Goal: Transaction & Acquisition: Purchase product/service

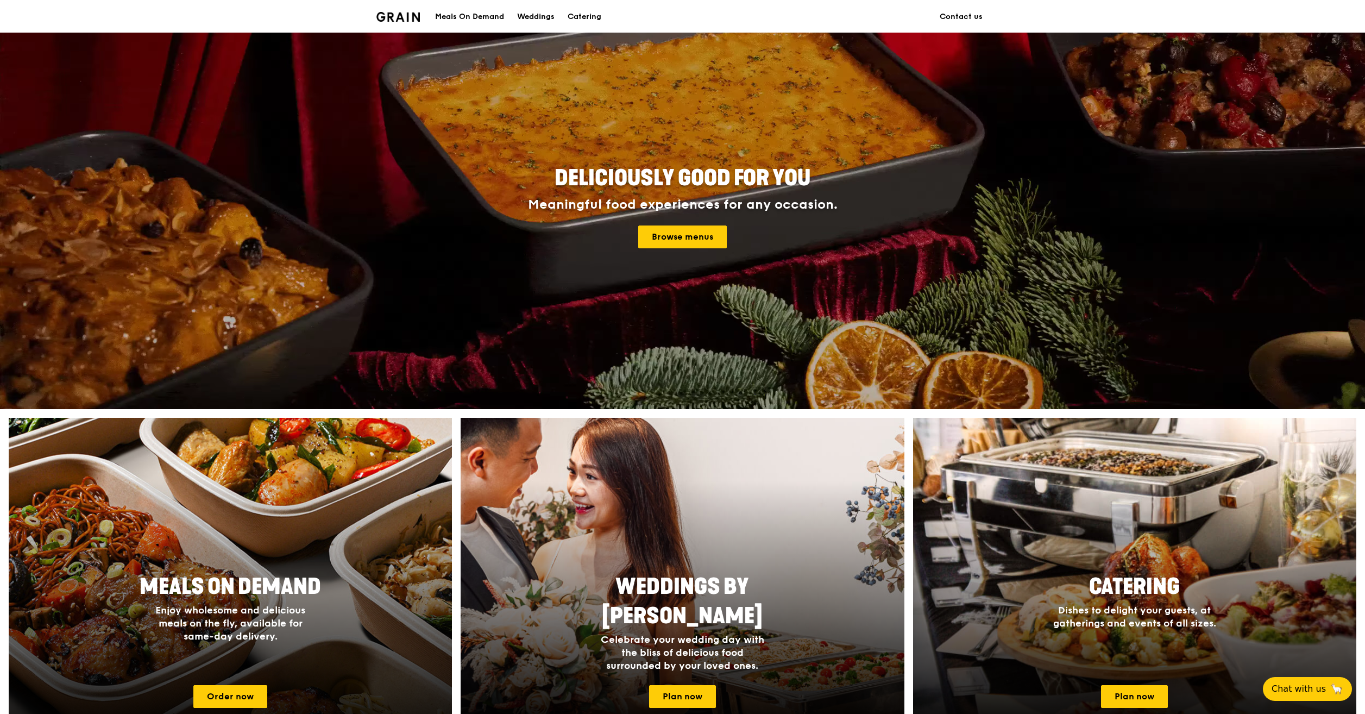
scroll to position [172, 0]
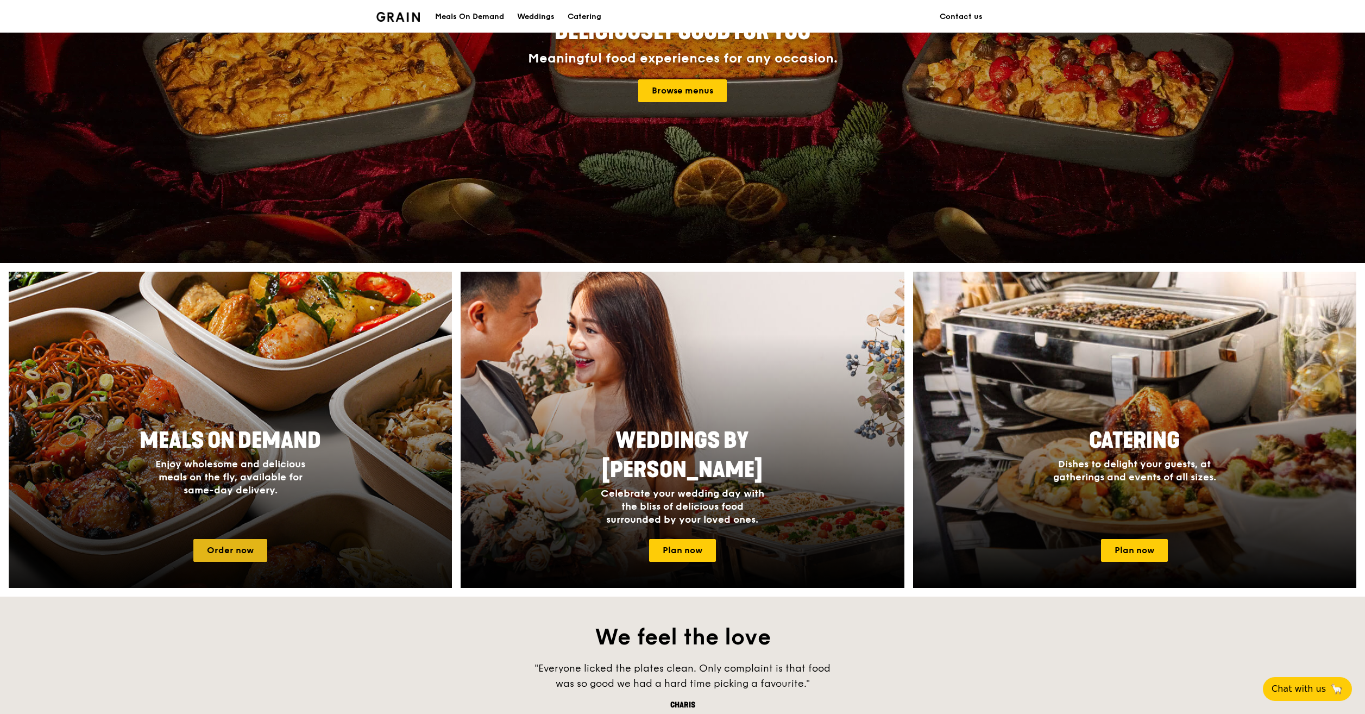
click at [229, 554] on link "Order now" at bounding box center [230, 550] width 74 height 23
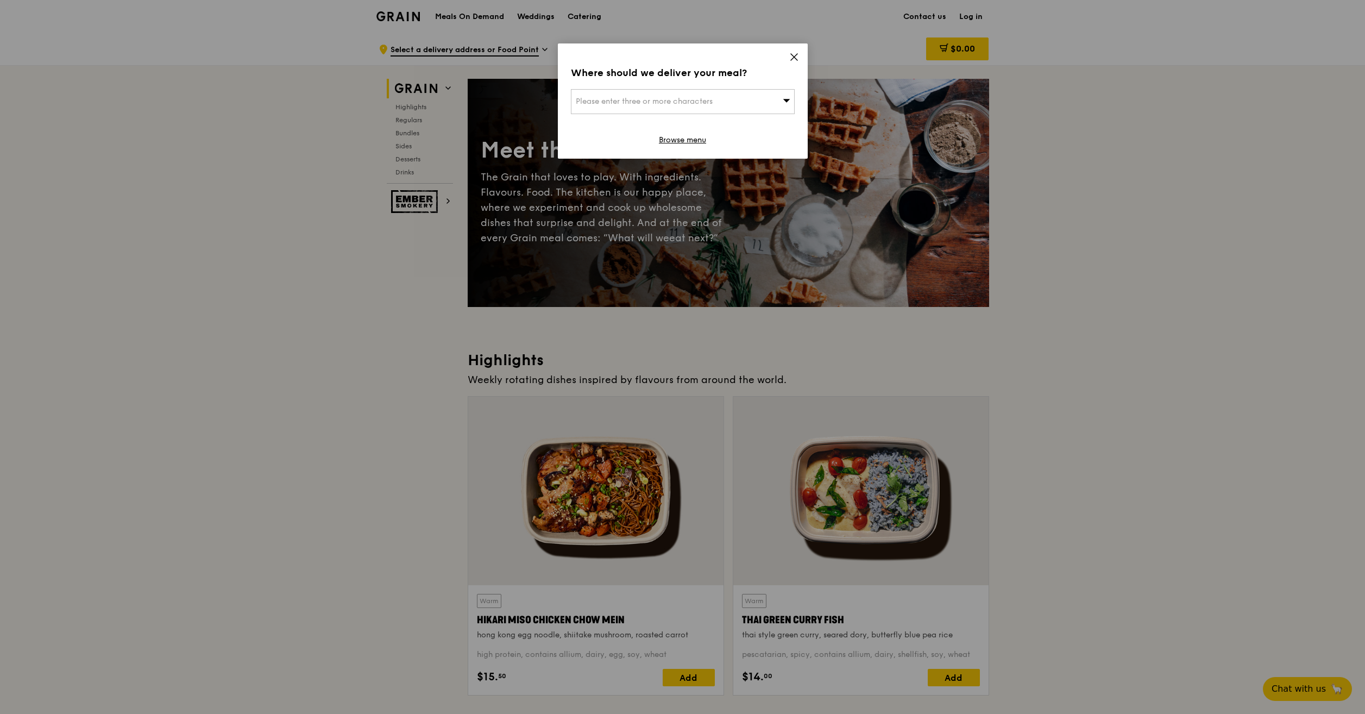
click at [796, 56] on icon at bounding box center [794, 57] width 10 height 10
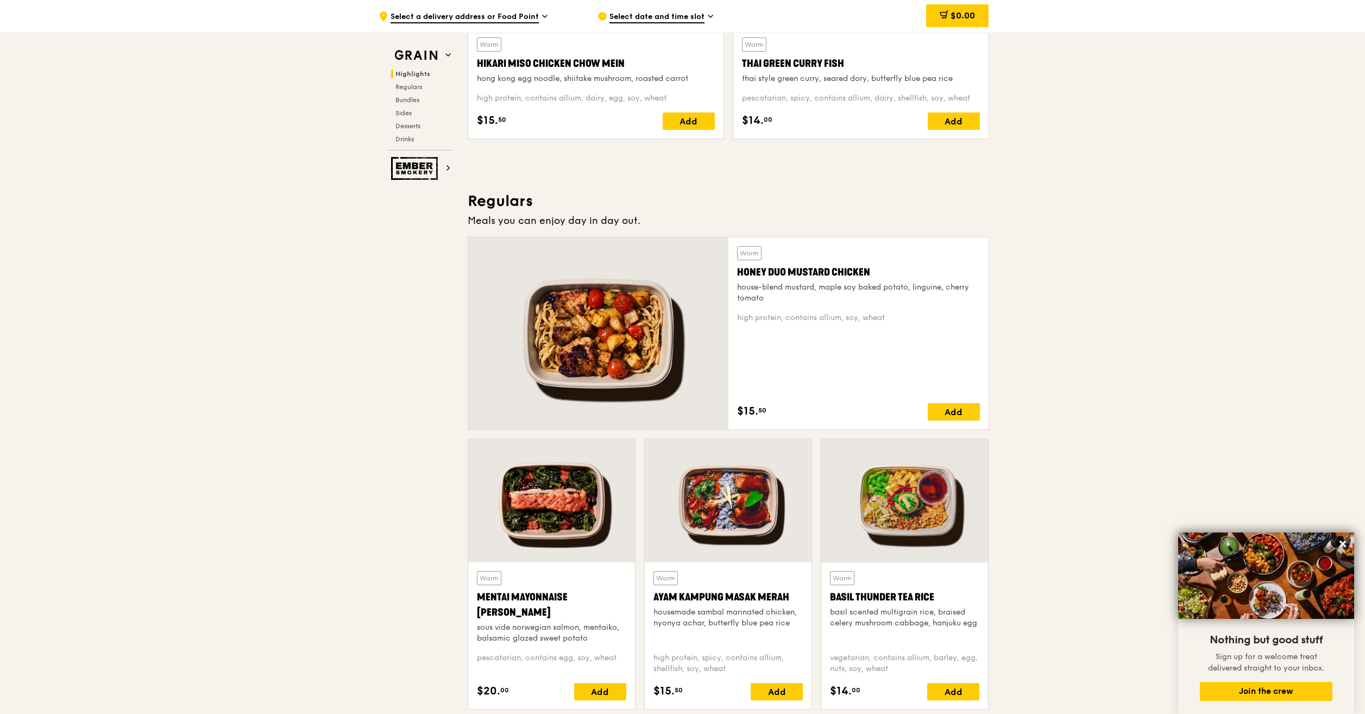
scroll to position [606, 0]
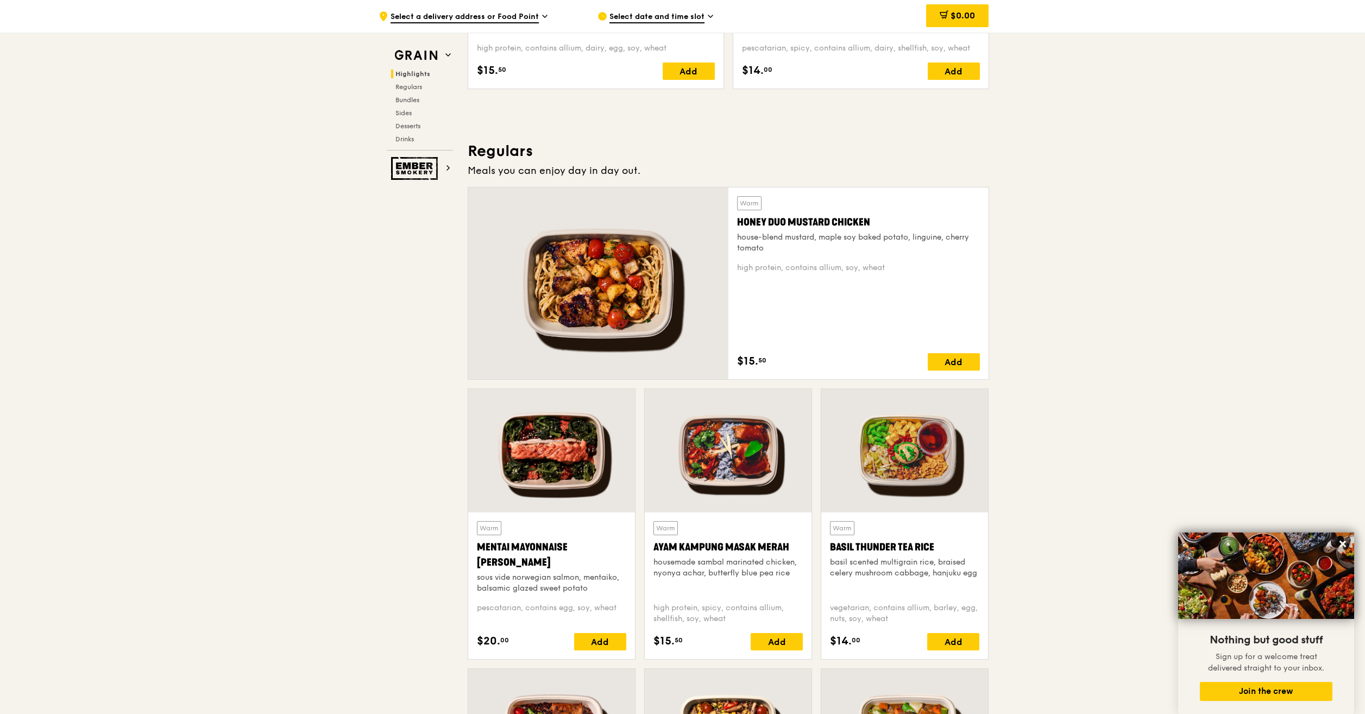
click at [532, 477] on div at bounding box center [551, 450] width 167 height 123
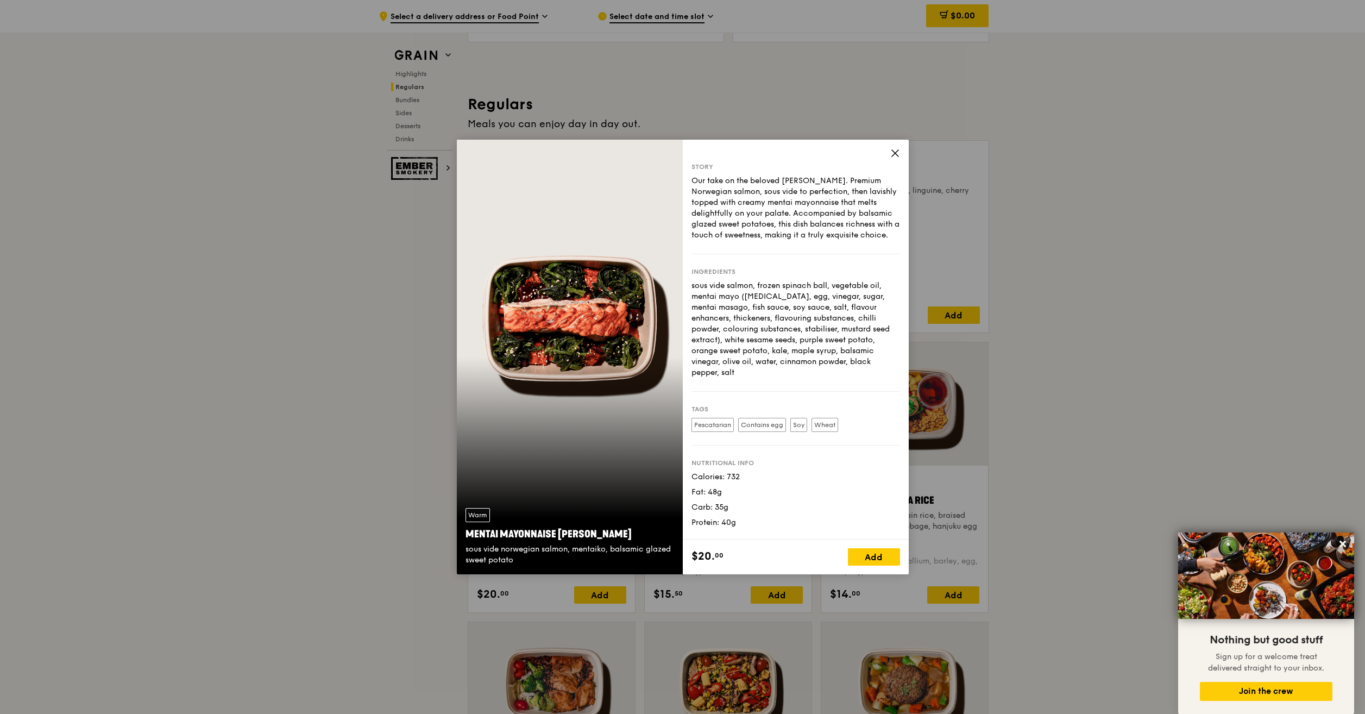
scroll to position [915, 0]
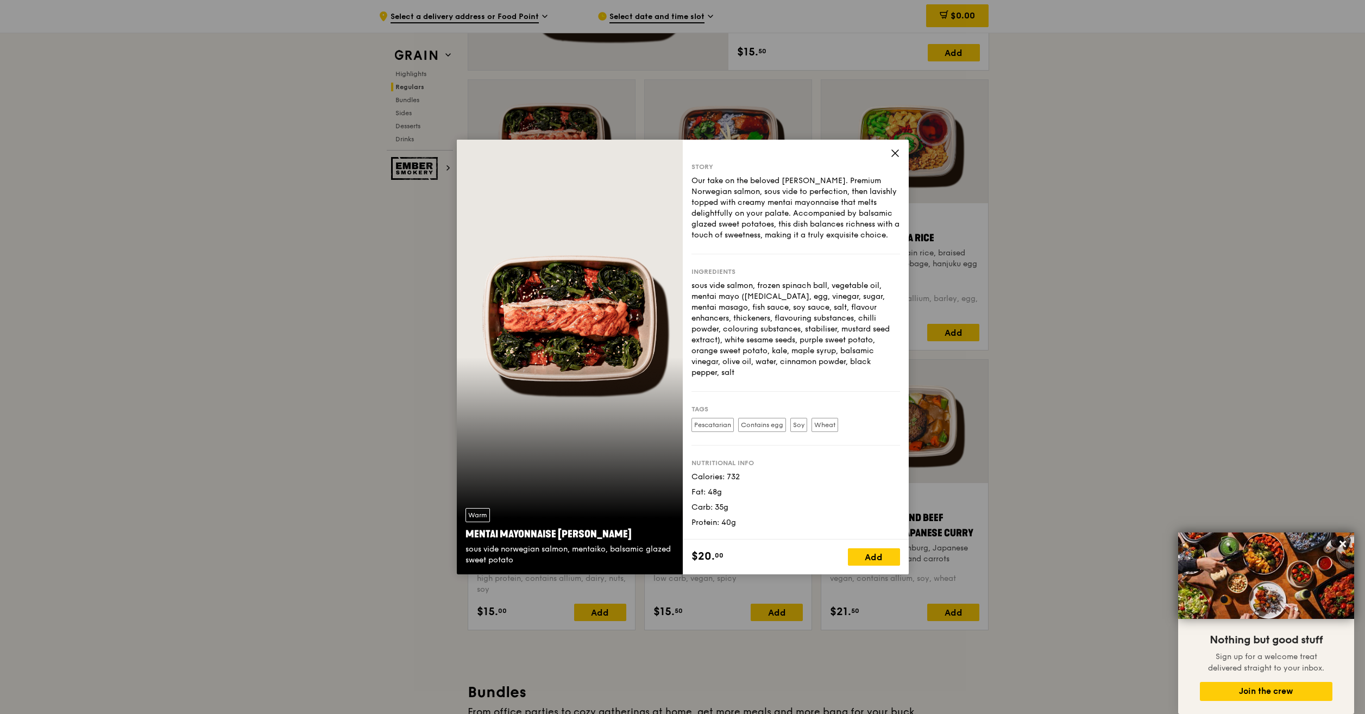
click at [895, 150] on icon at bounding box center [895, 153] width 10 height 10
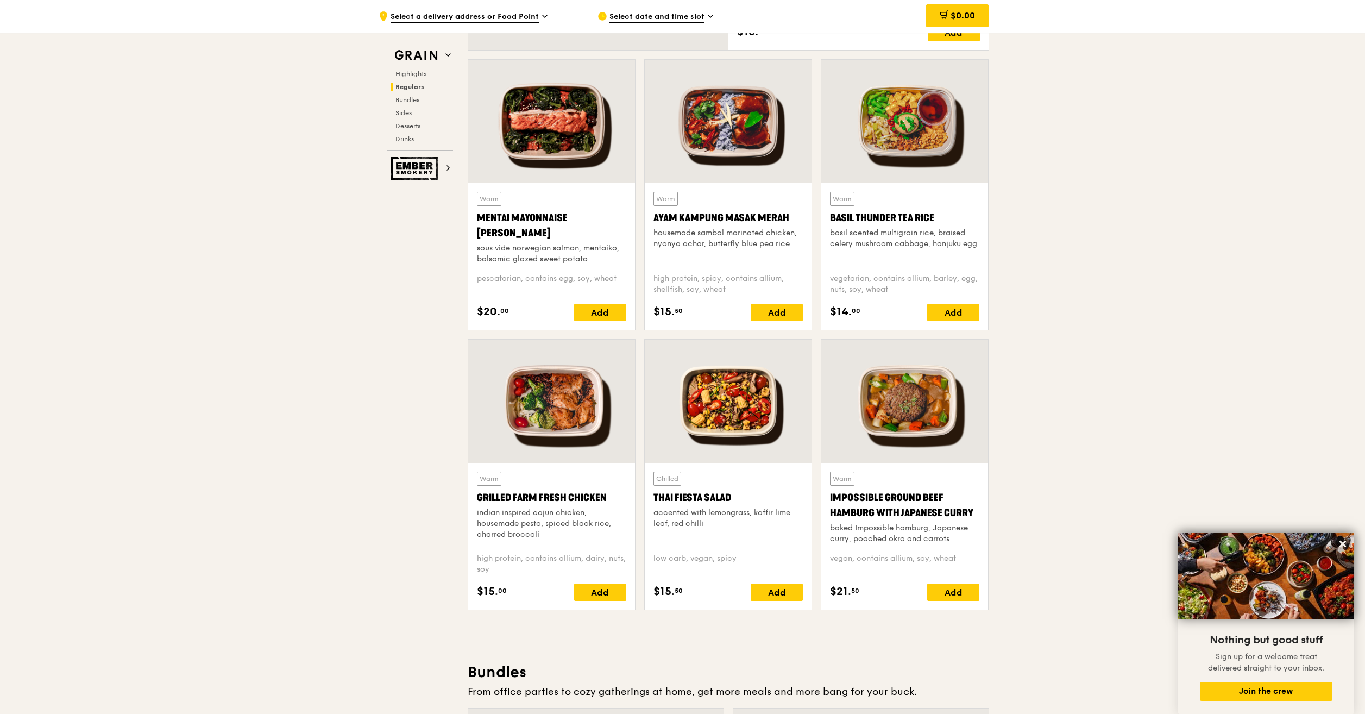
scroll to position [939, 0]
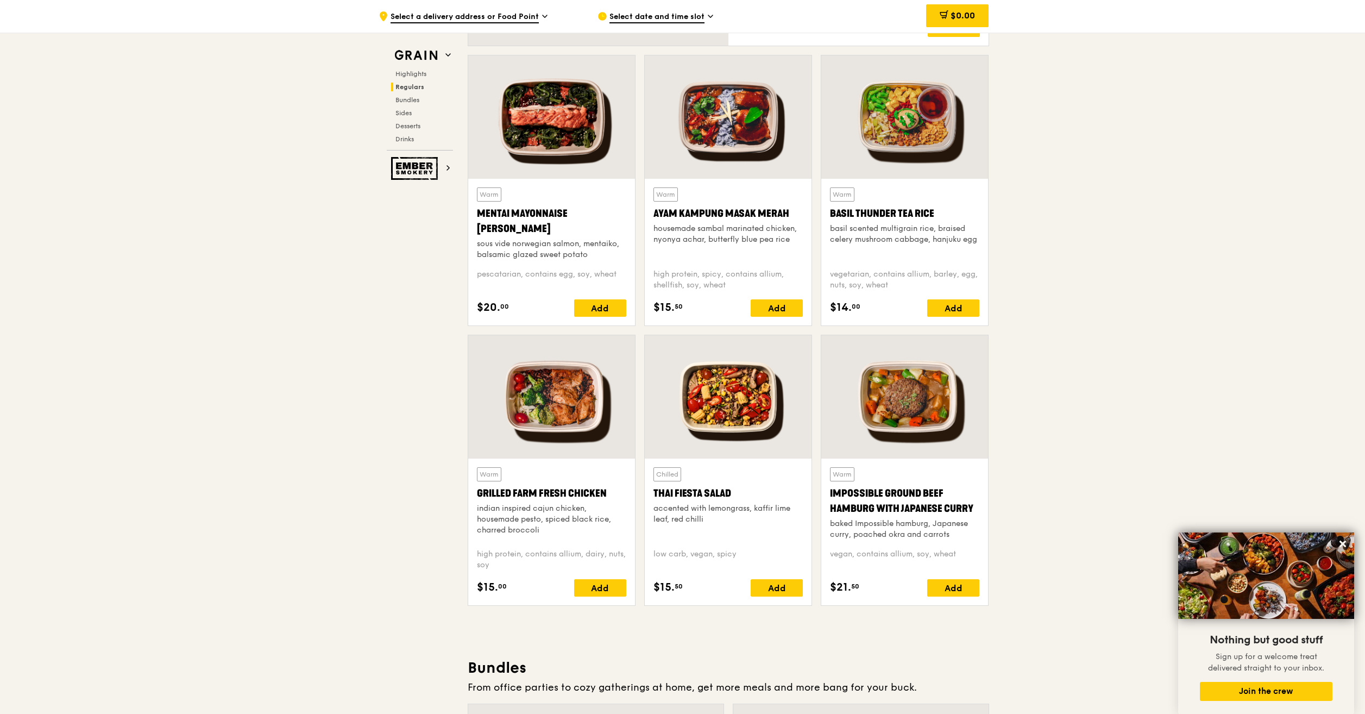
click at [545, 432] on div at bounding box center [551, 396] width 167 height 123
click at [741, 412] on div at bounding box center [728, 396] width 167 height 123
click at [918, 436] on div at bounding box center [904, 396] width 167 height 123
click at [558, 138] on div at bounding box center [551, 116] width 167 height 123
click at [938, 418] on div at bounding box center [904, 396] width 167 height 123
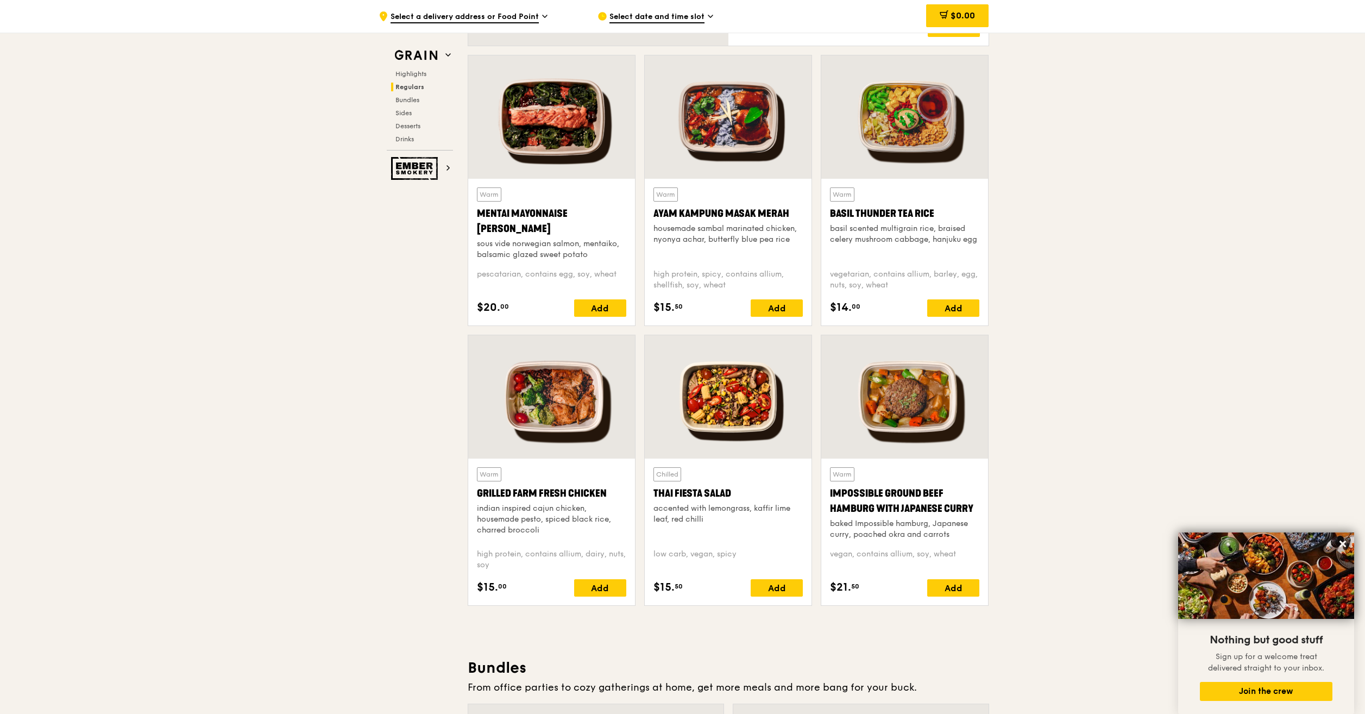
click at [527, 123] on div at bounding box center [551, 116] width 167 height 123
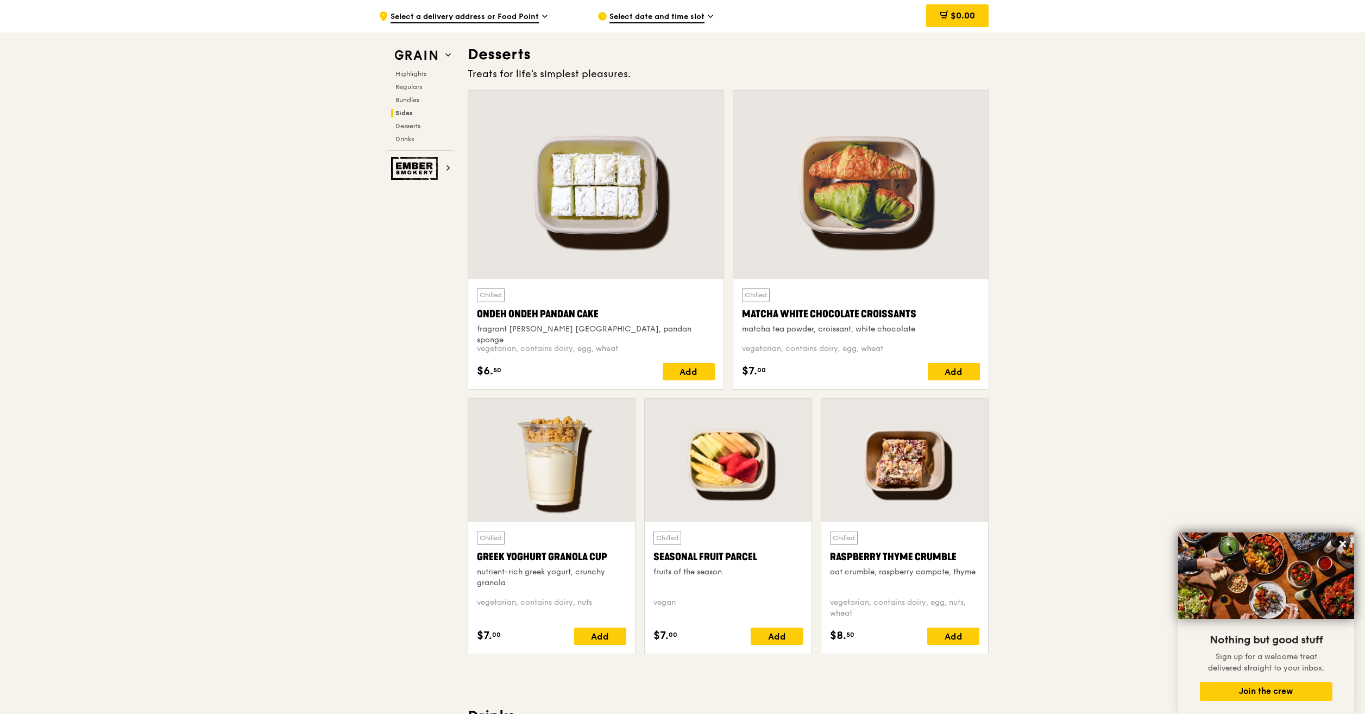
scroll to position [3397, 0]
